Goal: Task Accomplishment & Management: Manage account settings

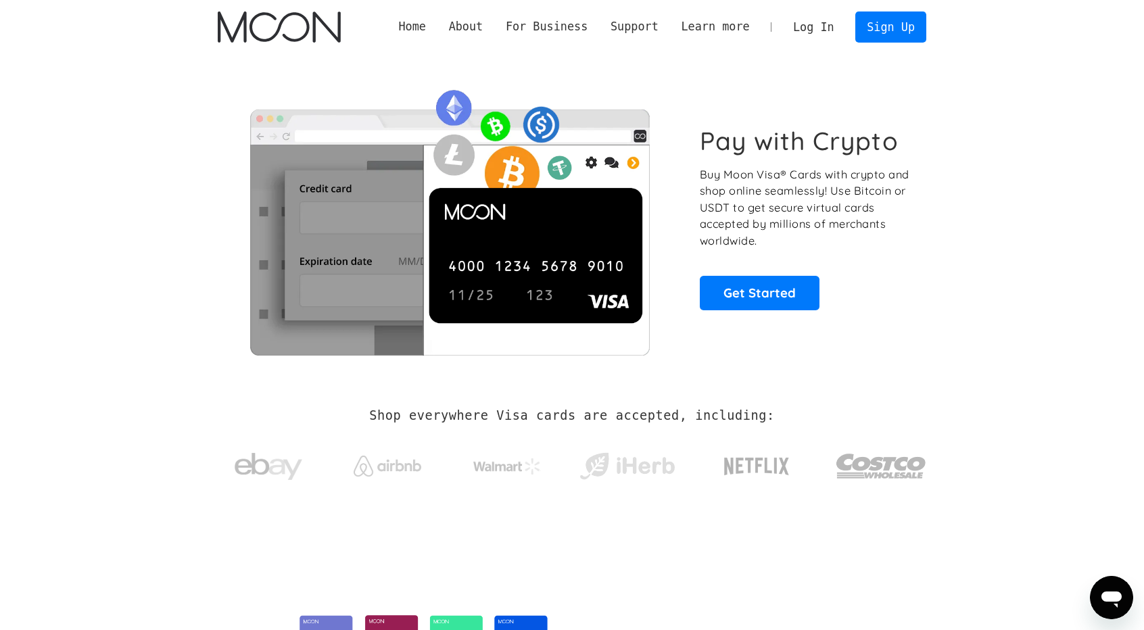
click at [796, 22] on link "Log In" at bounding box center [814, 27] width 64 height 30
click at [824, 16] on link "Log In" at bounding box center [814, 27] width 64 height 30
